Goal: Transaction & Acquisition: Purchase product/service

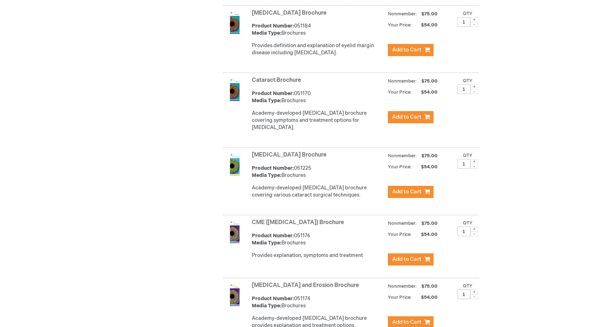
scroll to position [429, 0]
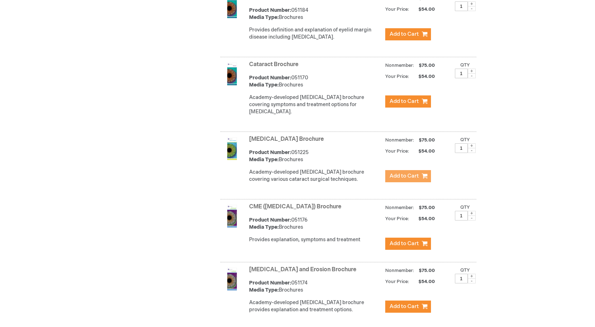
click at [404, 179] on span "Add to Cart" at bounding box center [403, 176] width 29 height 7
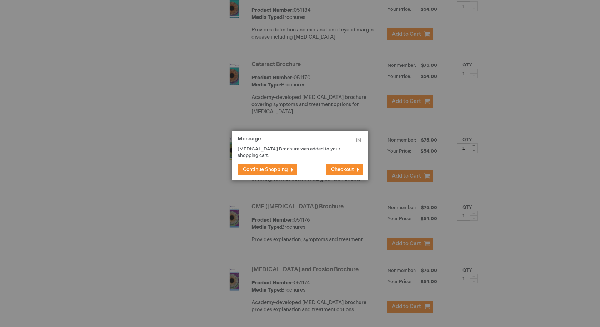
click at [351, 167] on span "Checkout" at bounding box center [342, 169] width 23 height 6
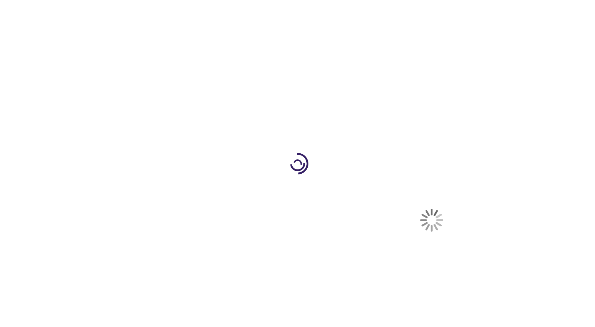
select select "US"
select select "35"
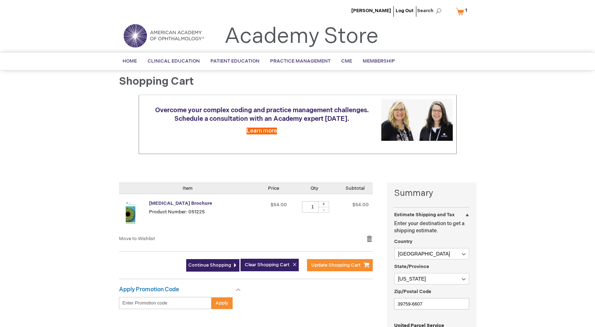
click at [163, 204] on link "[MEDICAL_DATA] Brochure" at bounding box center [180, 203] width 63 height 6
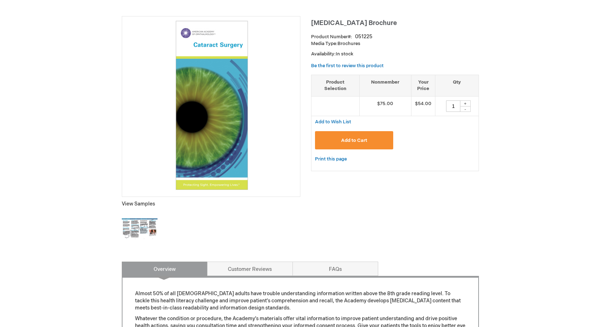
scroll to position [71, 0]
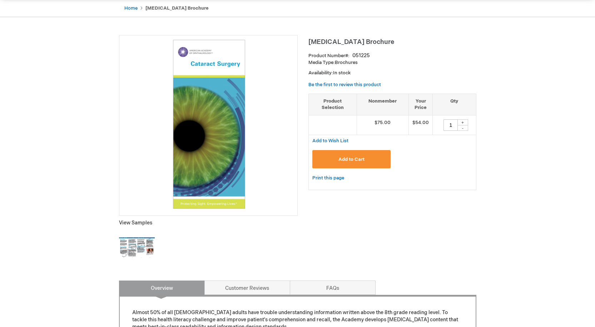
click at [464, 122] on div "+" at bounding box center [462, 122] width 11 height 6
type input "5"
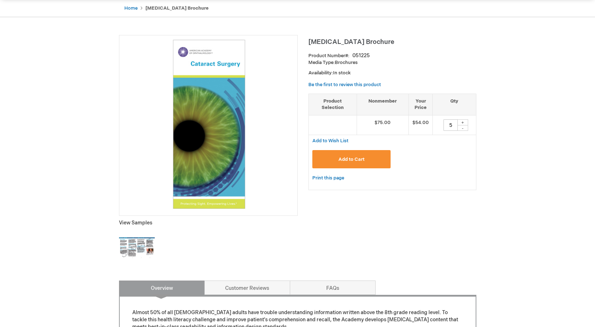
click at [366, 154] on button "Add to Cart" at bounding box center [351, 159] width 79 height 18
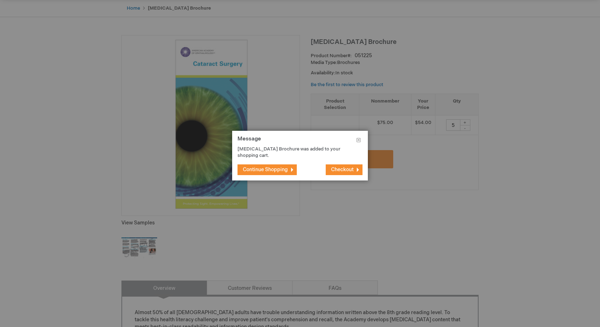
click at [337, 171] on span "Checkout" at bounding box center [342, 169] width 23 height 6
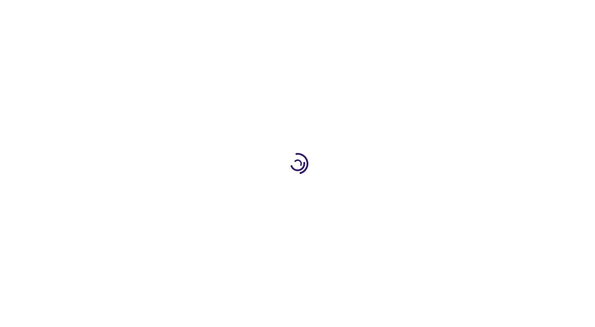
select select "US"
select select "35"
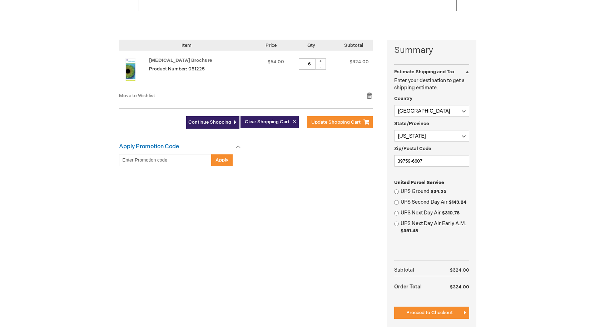
scroll to position [179, 0]
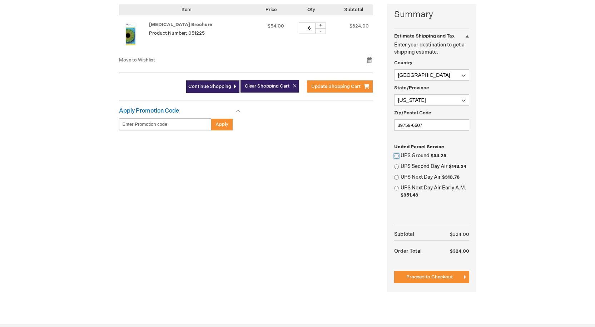
click at [396, 155] on input "UPS Ground $34.25" at bounding box center [396, 156] width 5 height 5
radio input "true"
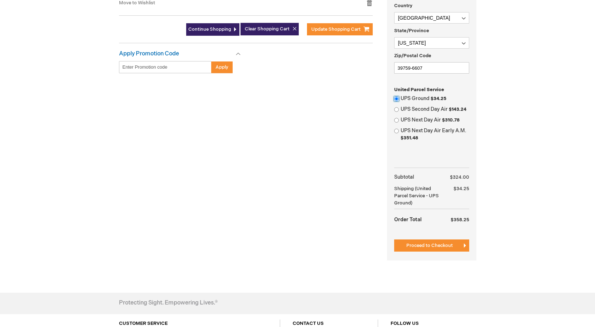
scroll to position [250, 0]
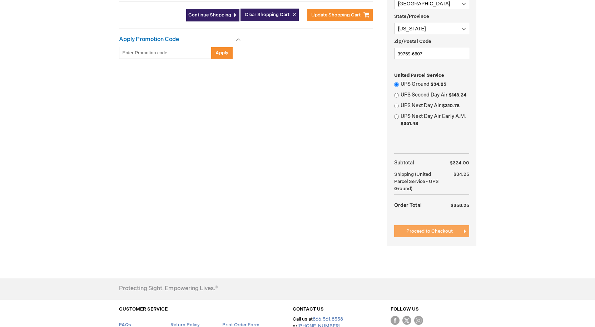
click at [430, 230] on span "Proceed to Checkout" at bounding box center [429, 231] width 46 height 6
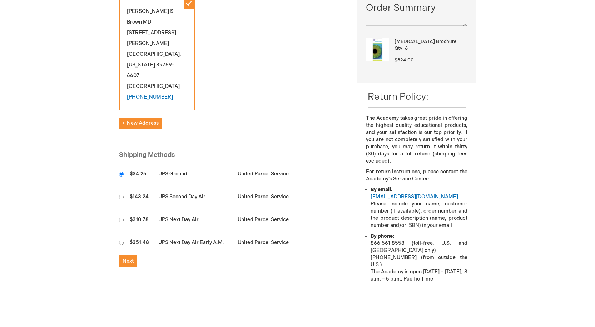
scroll to position [143, 0]
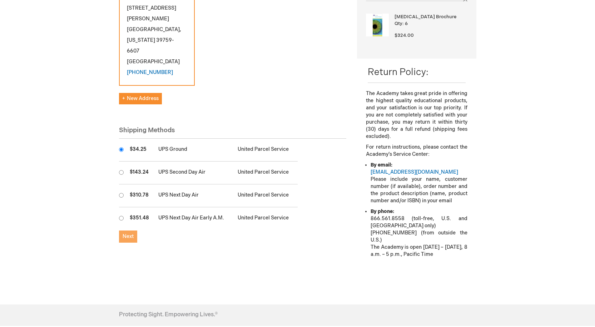
click at [123, 233] on span "Next" at bounding box center [128, 236] width 11 height 6
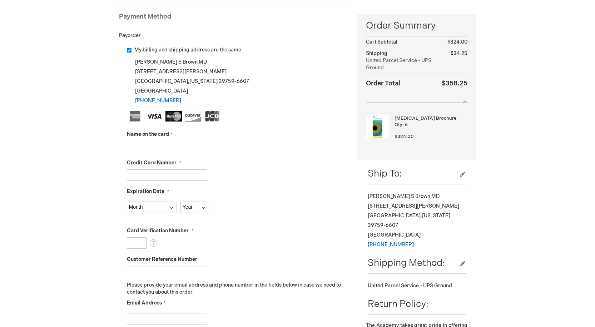
scroll to position [36, 0]
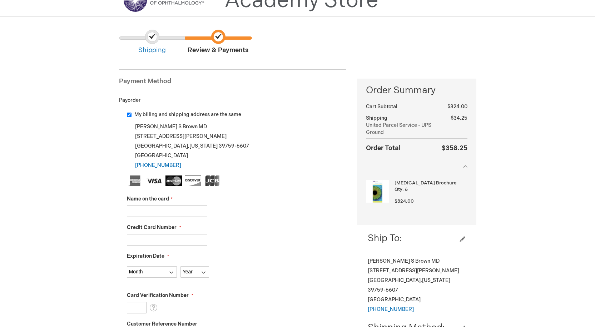
click at [159, 213] on input "Name on the card" at bounding box center [167, 210] width 80 height 11
type input "James S Brown"
click at [165, 246] on fieldset "Name on the card James S Brown Credit Card Number Expiration Date Month 01 - Ja…" at bounding box center [237, 301] width 220 height 253
click at [165, 243] on input "Credit Card Number" at bounding box center [167, 239] width 80 height 11
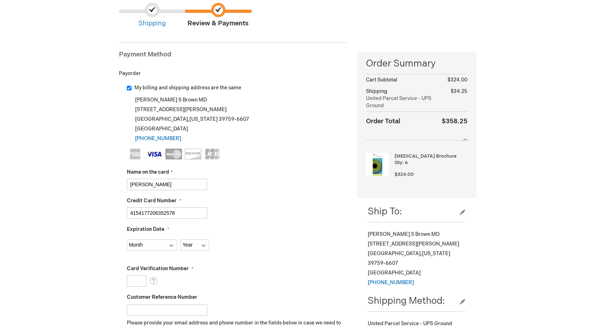
scroll to position [143, 0]
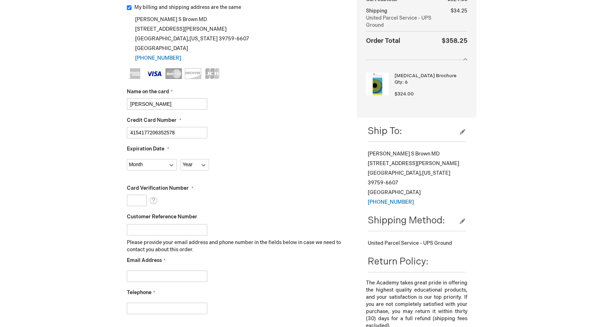
type input "4154177206352578"
click at [173, 165] on select "Month 01 - January 02 - February 03 - March 04 - April 05 - May 06 - June 07 - …" at bounding box center [152, 164] width 50 height 11
select select "1"
click at [127, 159] on select "Month 01 - January 02 - February 03 - March 04 - April 05 - May 06 - June 07 - …" at bounding box center [152, 164] width 50 height 11
click at [206, 165] on select "Year 2025 2026 2027 2028 2029 2030 2031 2032 2033 2034 2035" at bounding box center [194, 164] width 29 height 11
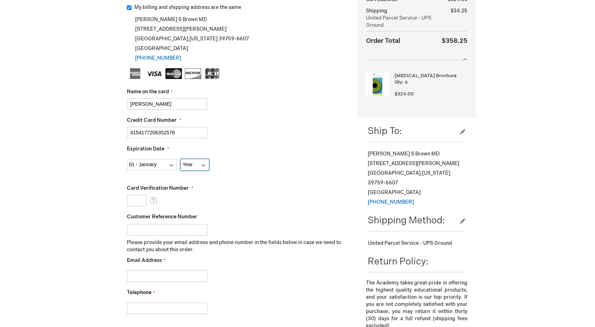
select select "2030"
click at [180, 159] on select "Year 2025 2026 2027 2028 2029 2030 2031 2032 2033 2034 2035" at bounding box center [194, 164] width 29 height 11
click at [140, 199] on input "Card Verification Number" at bounding box center [137, 200] width 20 height 11
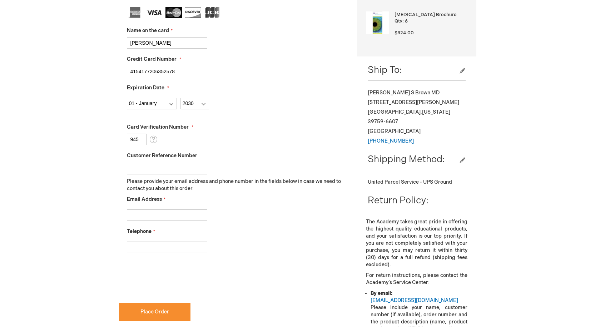
scroll to position [214, 0]
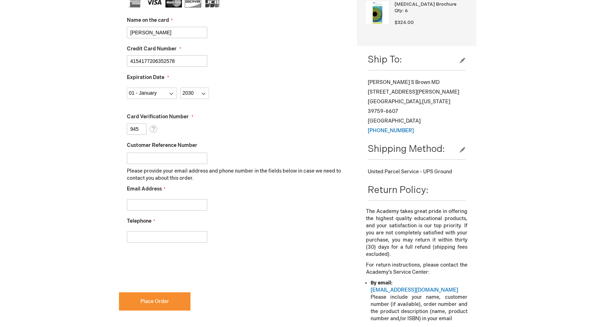
type input "945"
click at [142, 203] on input "Email Address" at bounding box center [167, 204] width 80 height 11
type input "jsb662@hotmail.com"
click at [164, 231] on input "Telephone" at bounding box center [167, 236] width 80 height 11
type input "[PHONE_NUMBER]"
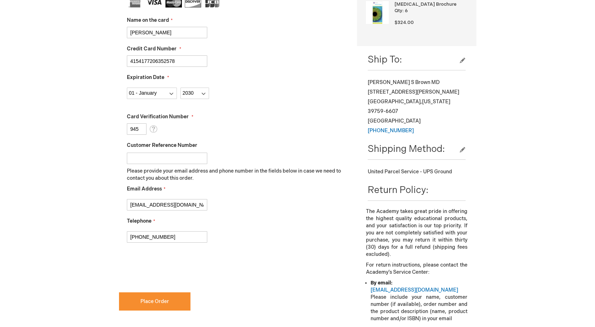
checkbox input "true"
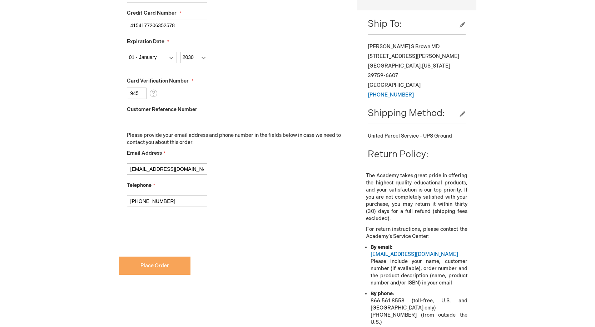
click at [155, 264] on span "Place Order" at bounding box center [154, 266] width 29 height 6
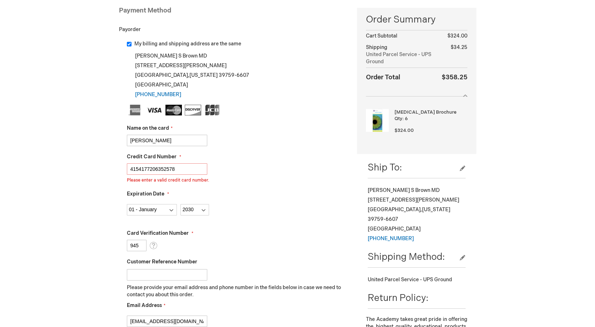
scroll to position [106, 0]
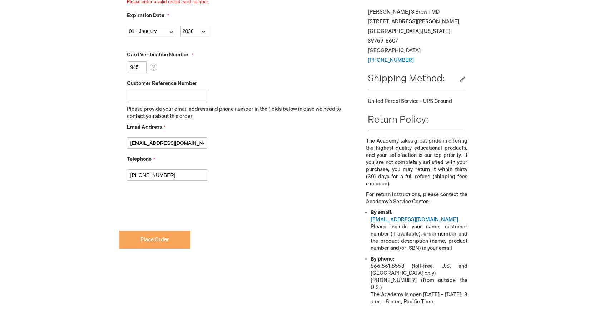
click at [153, 241] on span "Place Order" at bounding box center [154, 239] width 29 height 6
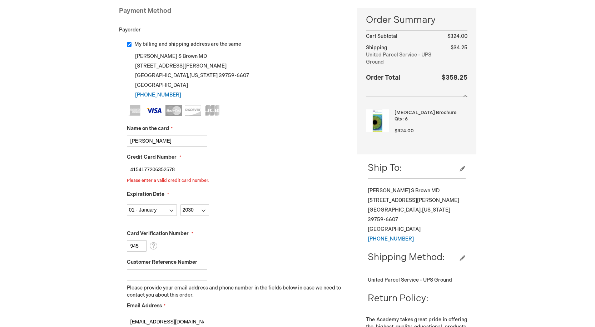
drag, startPoint x: 183, startPoint y: 167, endPoint x: 122, endPoint y: 170, distance: 61.2
click at [122, 170] on div "My billing and shipping address are the same James S Brown MD 100 Walker Way St…" at bounding box center [233, 214] width 228 height 347
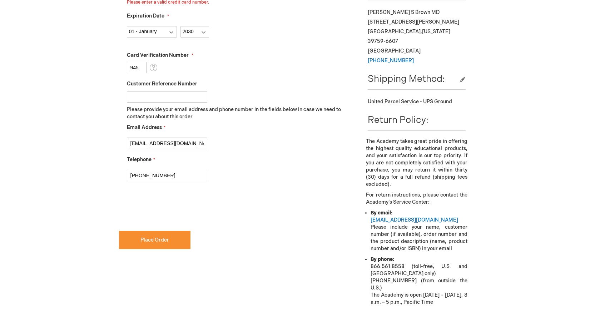
scroll to position [285, 0]
type input "4154177206352579"
click at [145, 243] on button "Place Order" at bounding box center [154, 239] width 71 height 18
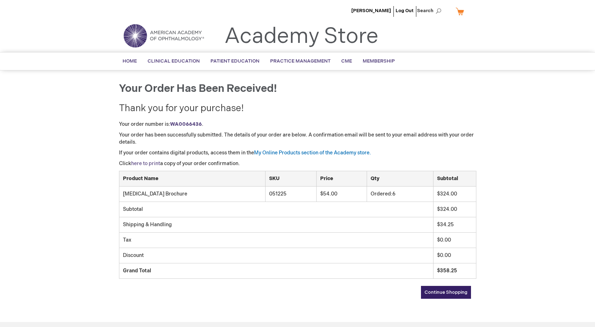
click at [141, 163] on link "here to print" at bounding box center [145, 163] width 29 height 6
